Goal: Task Accomplishment & Management: Use online tool/utility

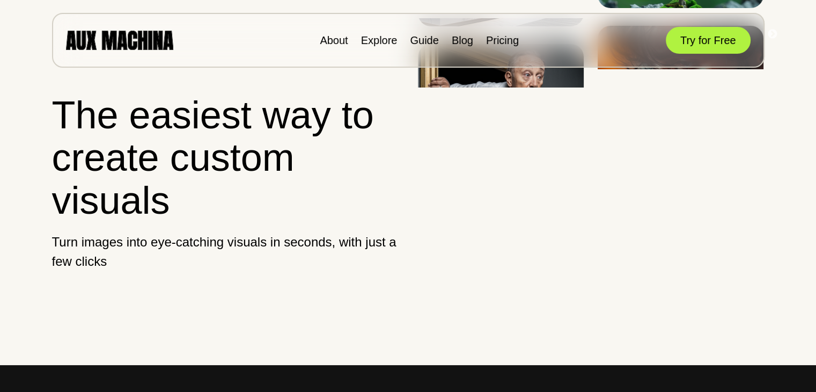
click at [198, 211] on h1 "The easiest way to create custom visuals" at bounding box center [225, 158] width 347 height 128
click at [60, 252] on p "Turn images into eye-catching visuals in seconds, with just a few clicks" at bounding box center [225, 251] width 347 height 39
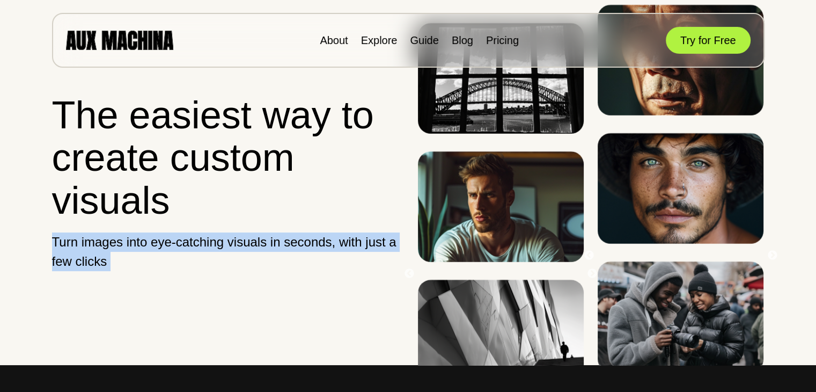
click at [60, 252] on p "Turn images into eye-catching visuals in seconds, with just a few clicks" at bounding box center [225, 251] width 347 height 39
click at [97, 274] on div "The easiest way to create custom visuals Turn images into eye-catching visuals …" at bounding box center [225, 182] width 347 height 365
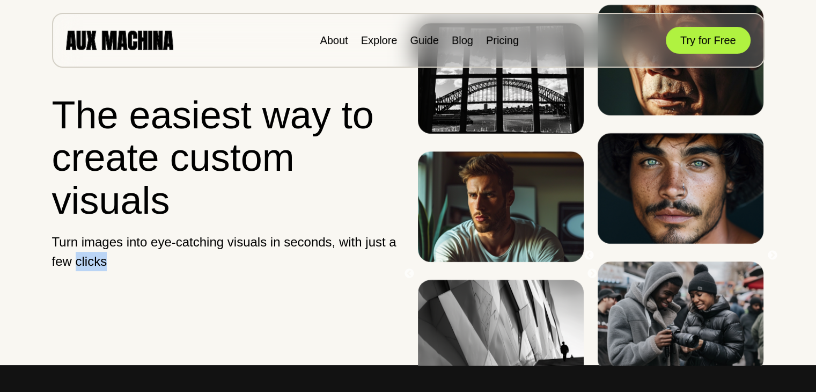
click at [97, 273] on div "The easiest way to create custom visuals Turn images into eye-catching visuals …" at bounding box center [225, 182] width 347 height 365
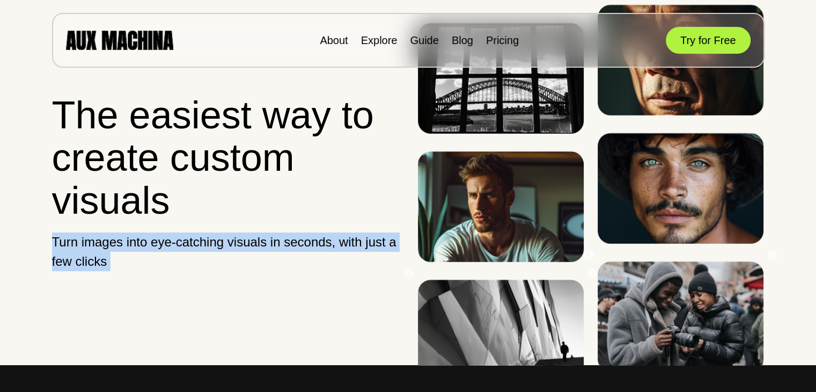
click at [97, 273] on div "The easiest way to create custom visuals Turn images into eye-catching visuals …" at bounding box center [225, 182] width 347 height 365
click at [153, 289] on div "The easiest way to create custom visuals Turn images into eye-catching visuals …" at bounding box center [225, 182] width 347 height 365
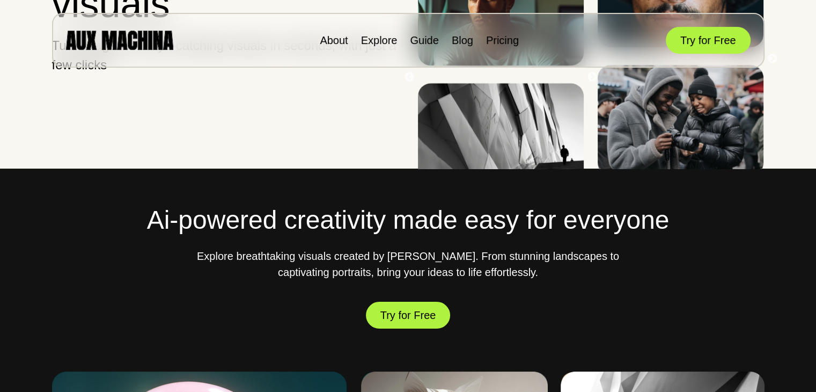
scroll to position [393, 0]
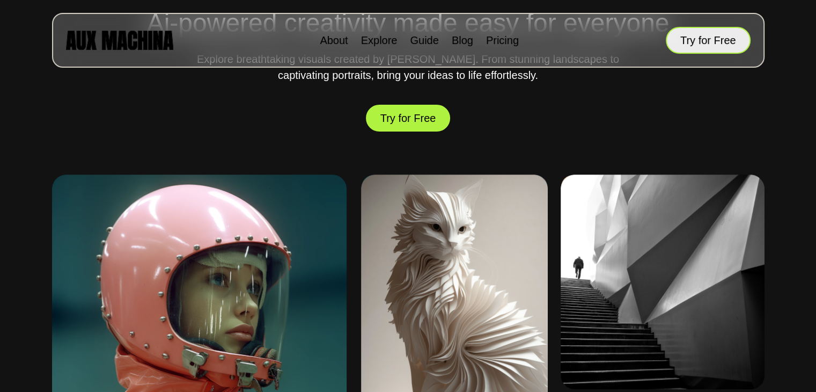
click at [688, 41] on button "Try for Free" at bounding box center [708, 40] width 85 height 27
